Goal: Task Accomplishment & Management: Manage account settings

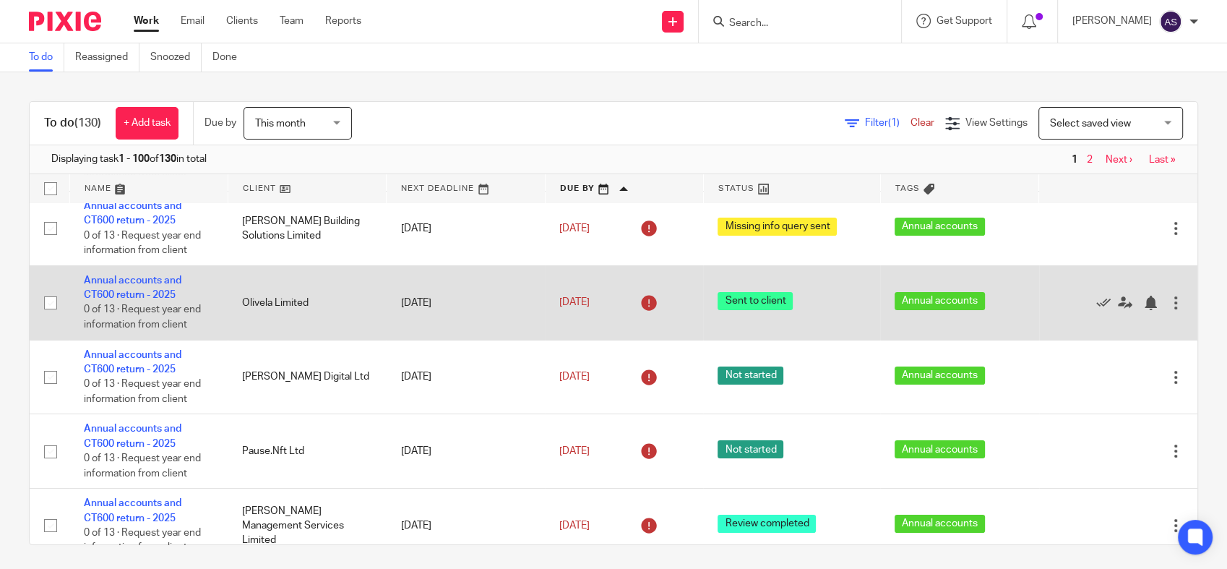
scroll to position [241, 0]
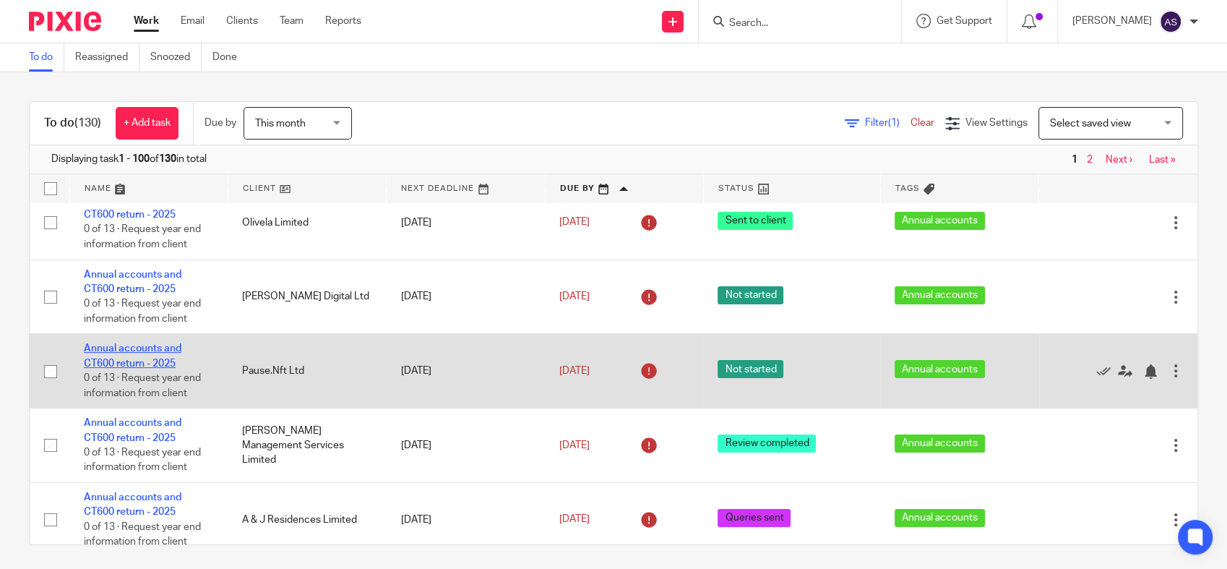
click at [131, 350] on link "Annual accounts and CT600 return - 2025" at bounding box center [133, 355] width 98 height 25
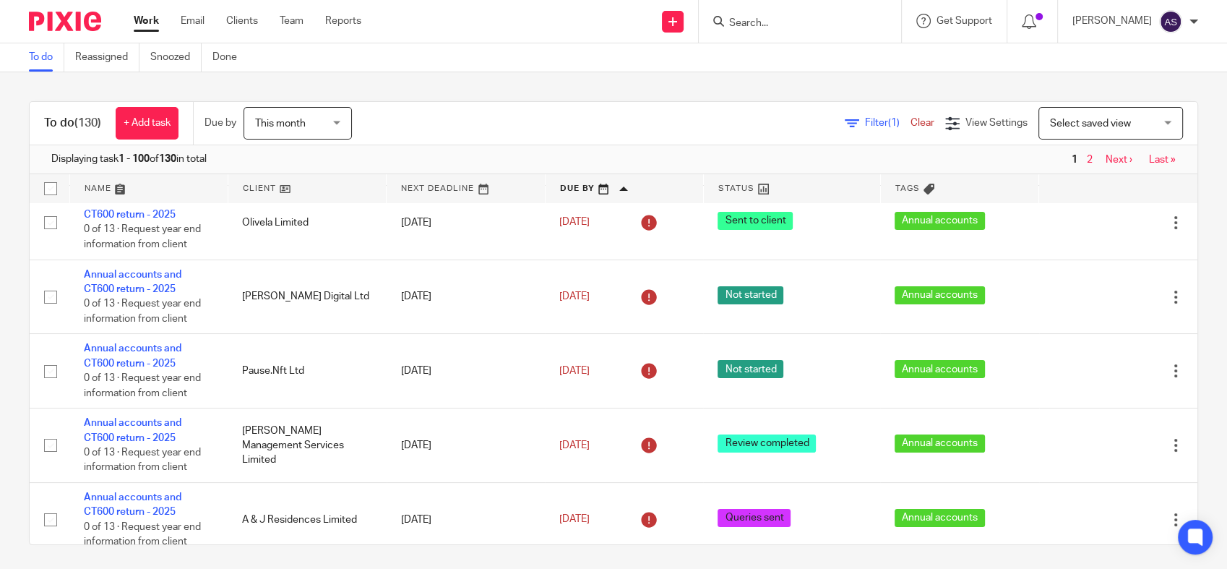
click at [139, 27] on link "Work" at bounding box center [146, 21] width 25 height 14
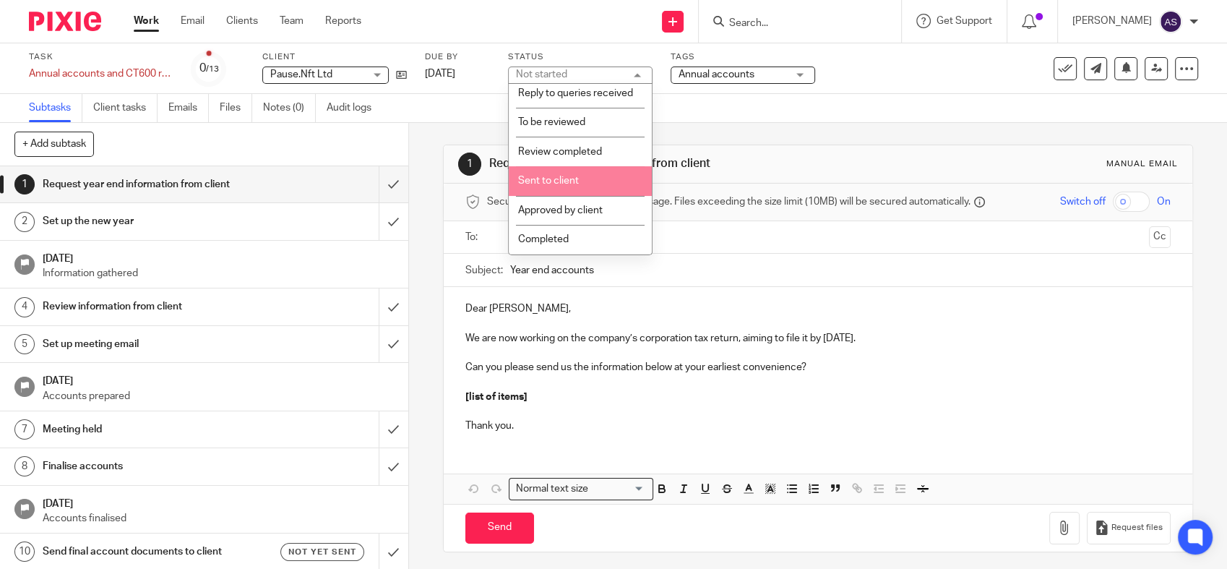
scroll to position [176, 0]
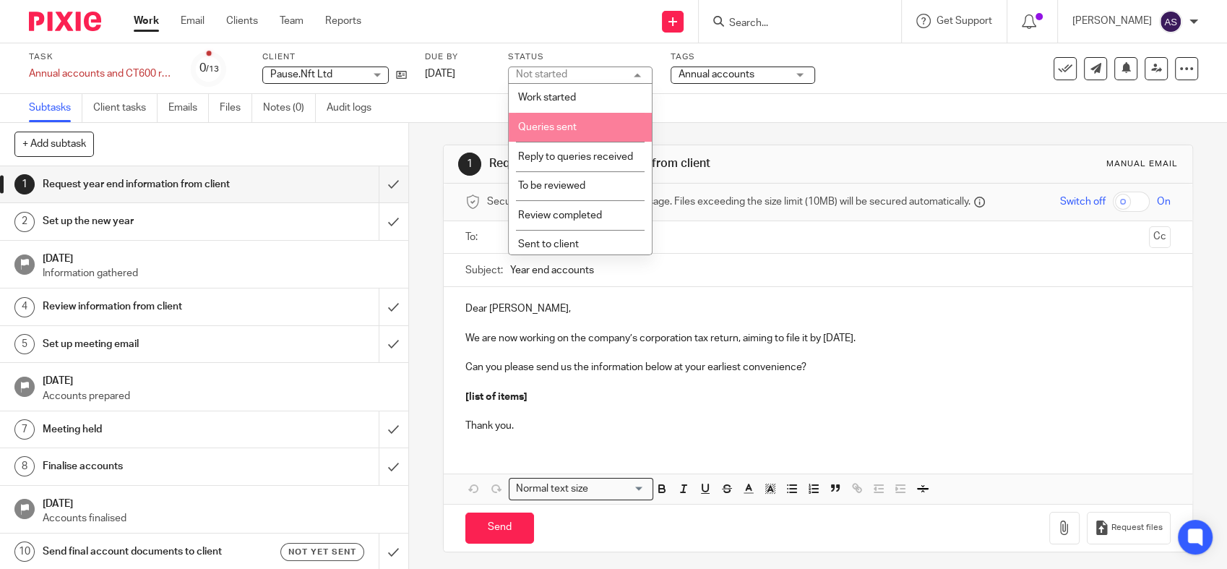
click at [579, 137] on li "Queries sent" at bounding box center [580, 128] width 143 height 30
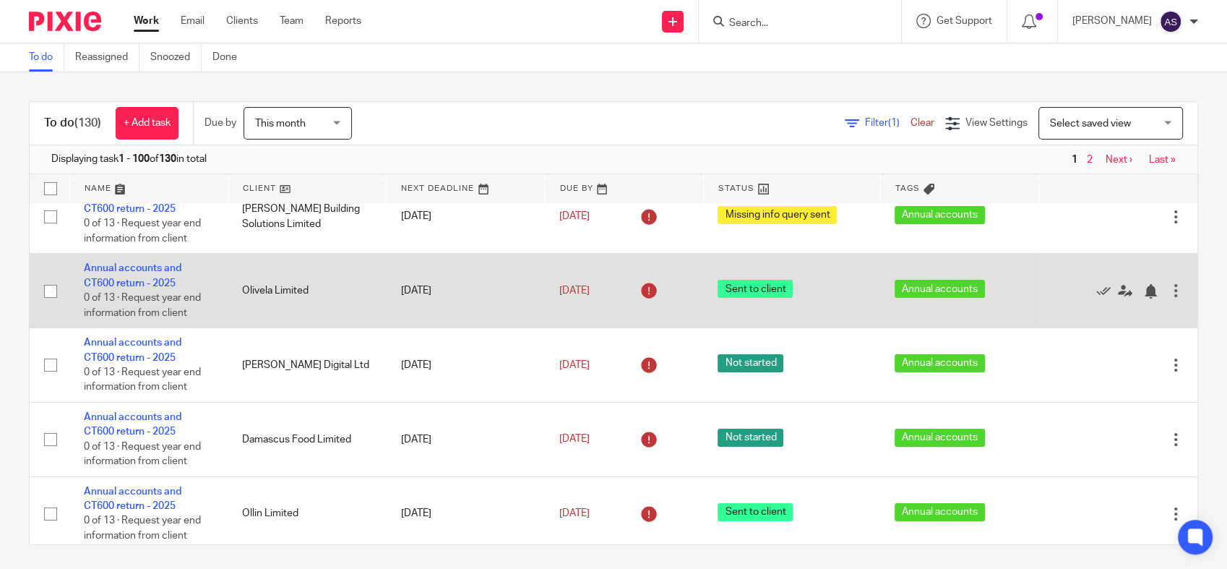
scroll to position [401, 0]
